Goal: Information Seeking & Learning: Learn about a topic

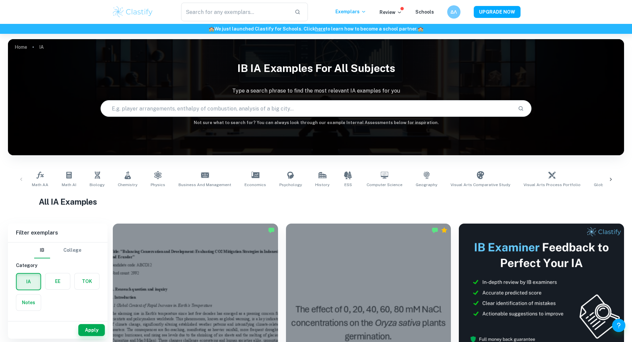
click at [131, 114] on input "text" at bounding box center [307, 108] width 412 height 19
type input "bod"
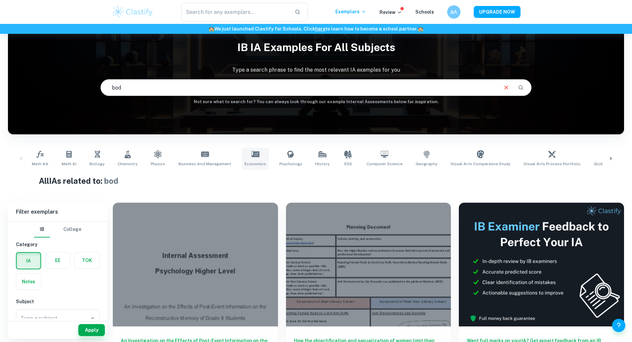
scroll to position [21, 0]
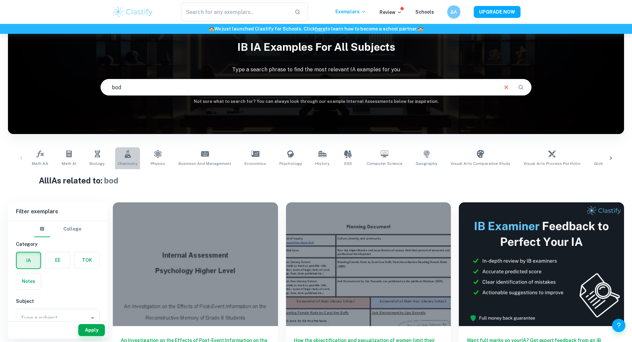
click at [129, 164] on span "Chemistry" at bounding box center [128, 163] width 20 height 6
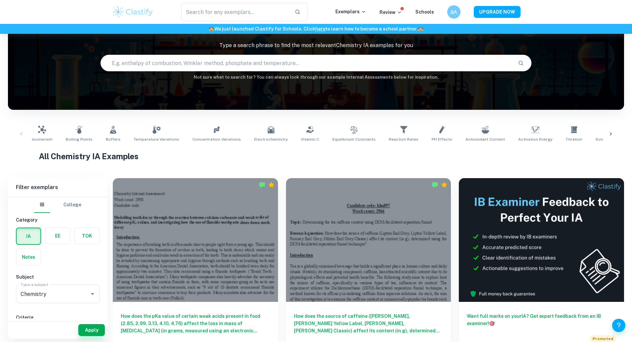
scroll to position [44, 0]
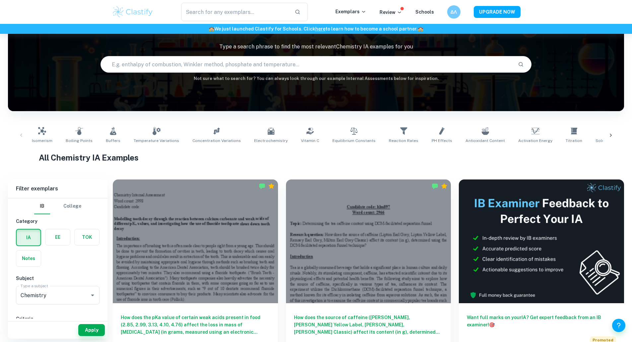
click at [150, 62] on input "text" at bounding box center [307, 64] width 412 height 19
type input "dissolved oxygen"
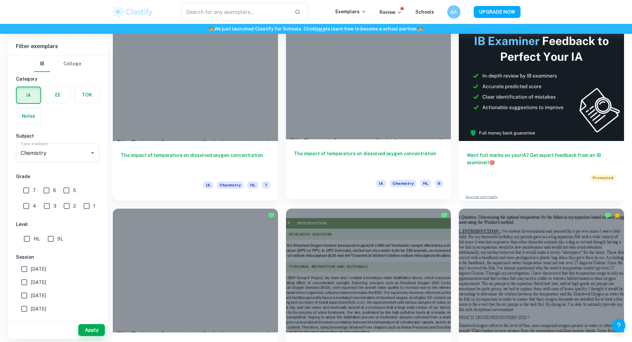
scroll to position [207, 0]
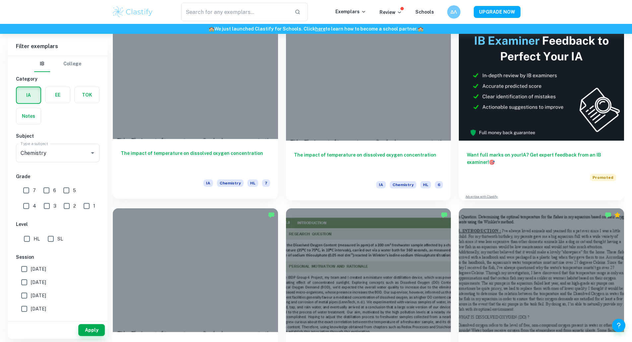
click at [138, 150] on h6 "The impact of temperature on dissolved oxygen concentration" at bounding box center [195, 161] width 149 height 22
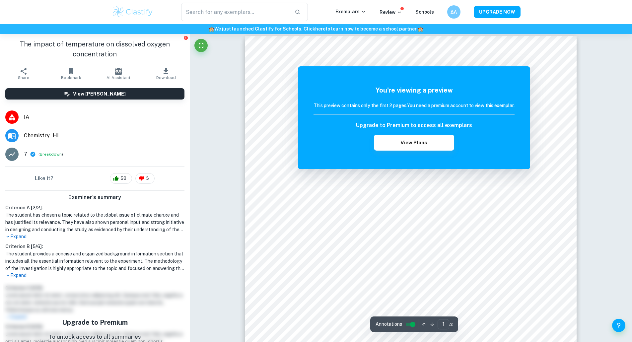
scroll to position [5, 0]
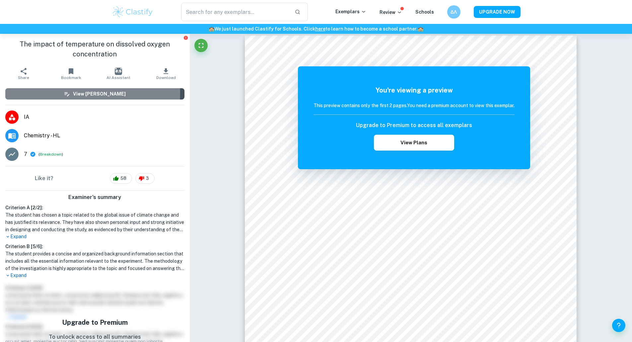
click at [75, 93] on div "View [PERSON_NAME]" at bounding box center [95, 93] width 62 height 7
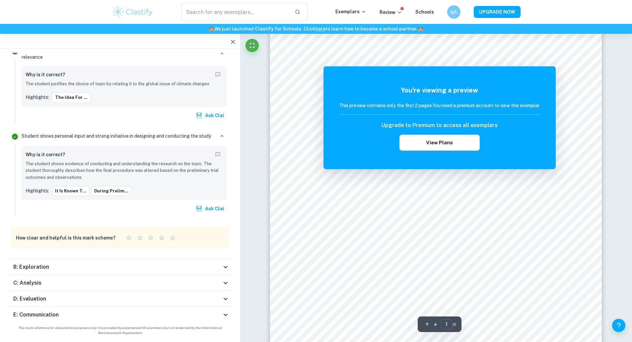
scroll to position [49, 0]
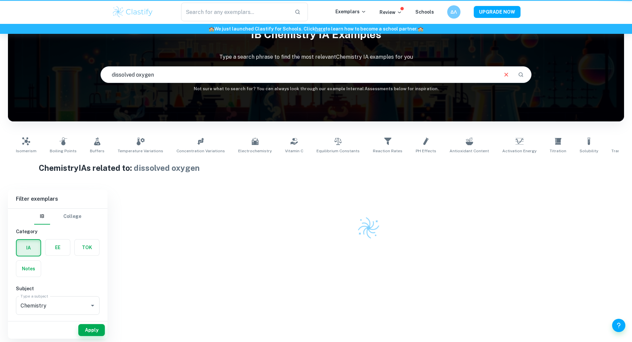
scroll to position [34, 0]
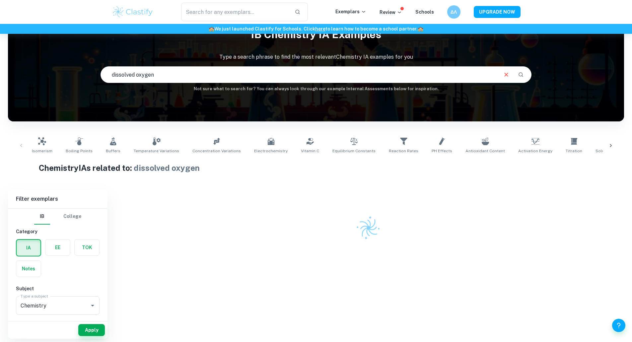
click at [161, 85] on div "IB Chemistry IA examples Type a search phrase to find the most relevant Chemist…" at bounding box center [316, 58] width 616 height 68
click at [171, 74] on input "dissolved oxygen" at bounding box center [299, 74] width 397 height 19
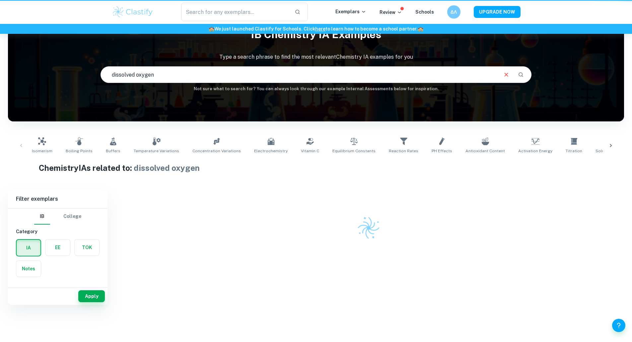
scroll to position [0, 0]
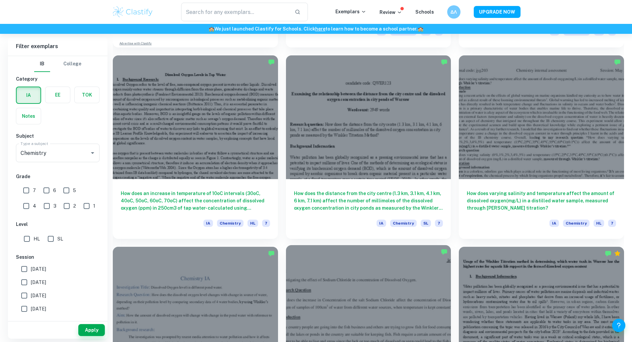
scroll to position [872, 0]
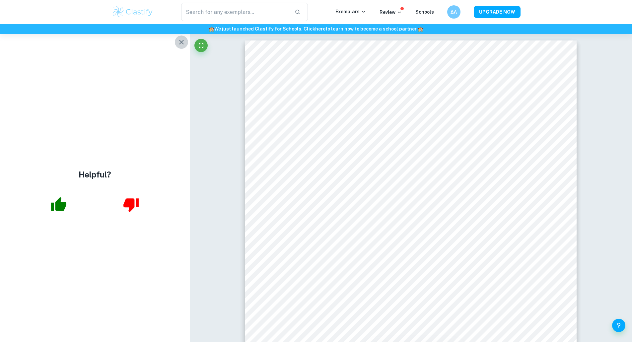
click at [182, 43] on icon "button" at bounding box center [181, 42] width 5 height 5
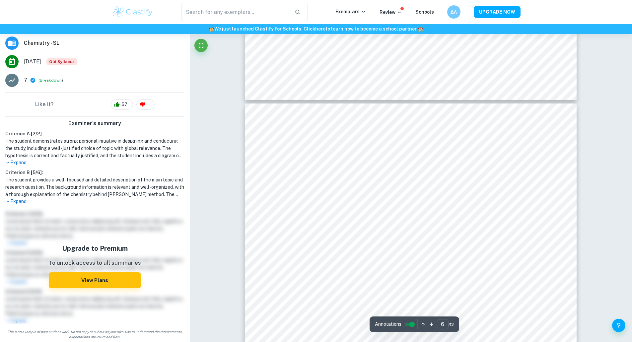
scroll to position [2205, 0]
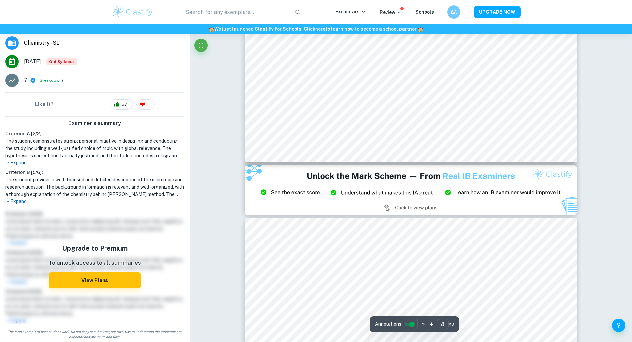
type input "9"
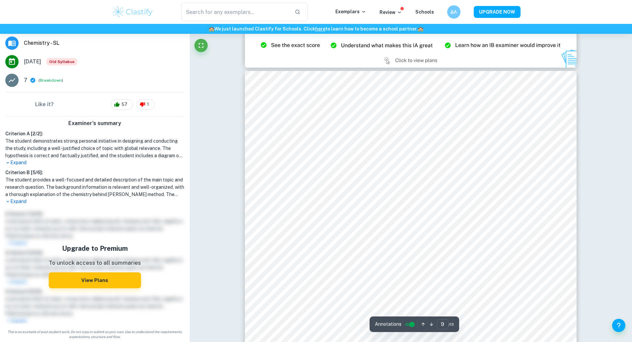
scroll to position [3586, 0]
